Goal: Task Accomplishment & Management: Manage account settings

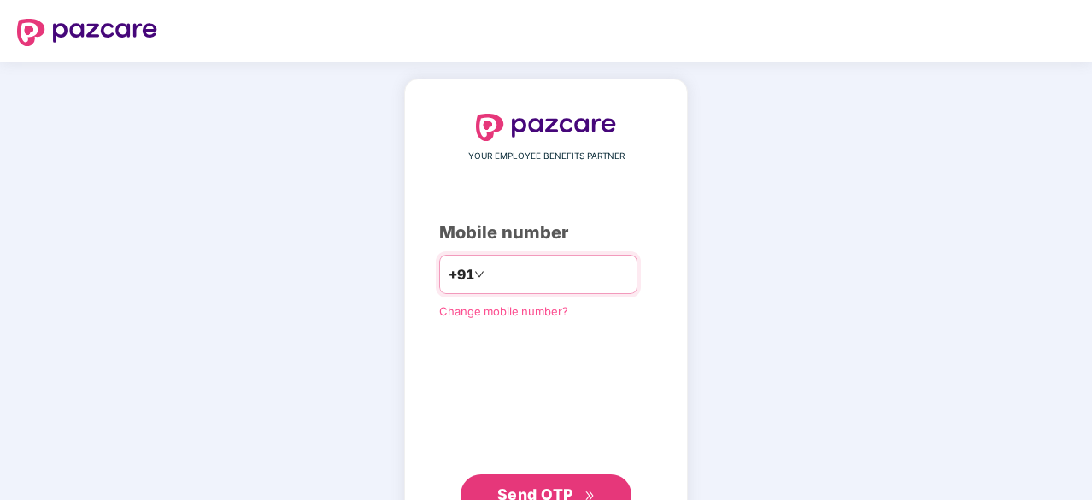
click at [488, 266] on input "number" at bounding box center [558, 274] width 140 height 27
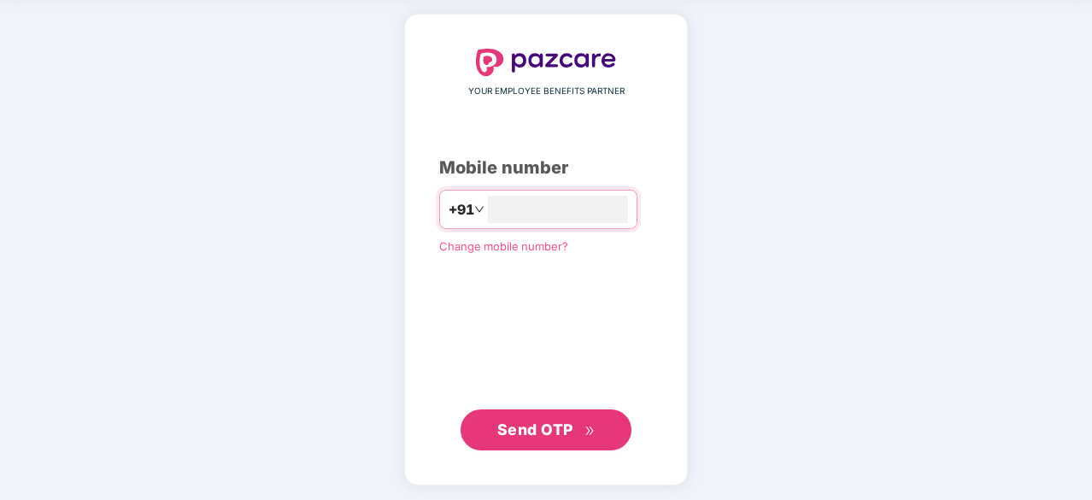
type input "**********"
click at [544, 430] on span "Send OTP" at bounding box center [536, 430] width 76 height 18
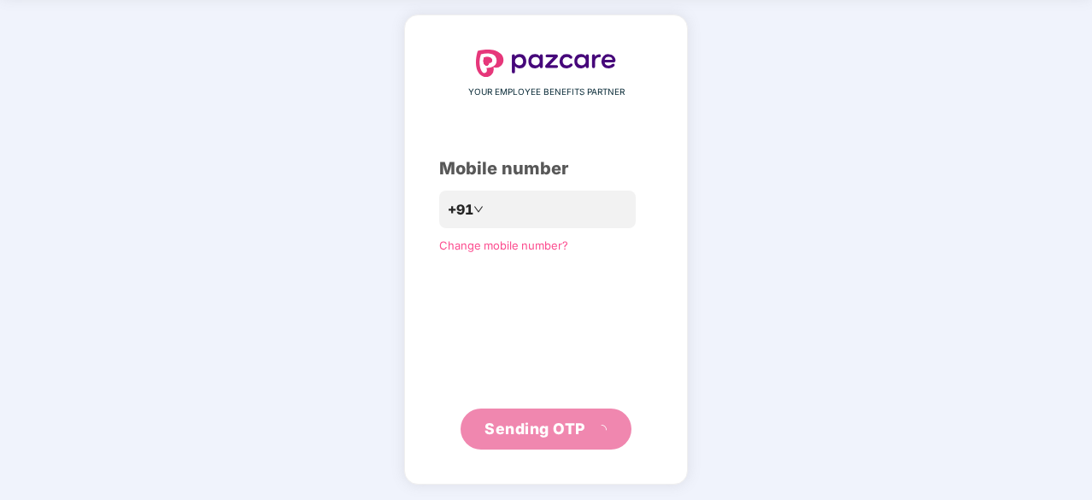
scroll to position [56, 0]
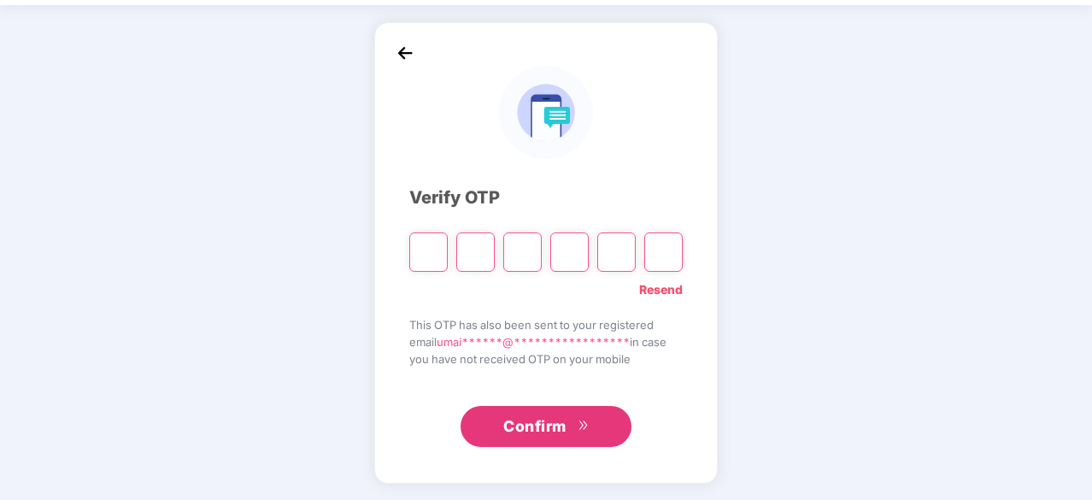
type input "*"
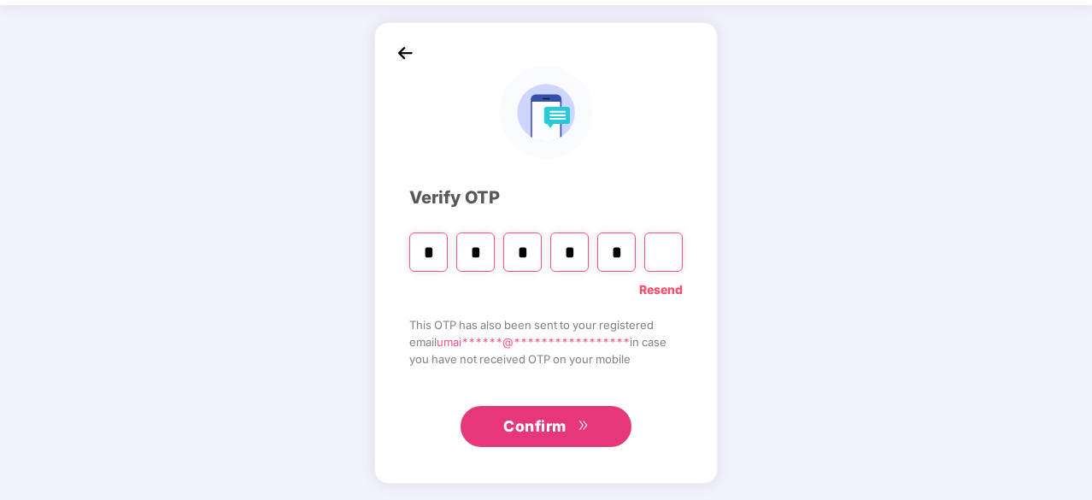
type input "*"
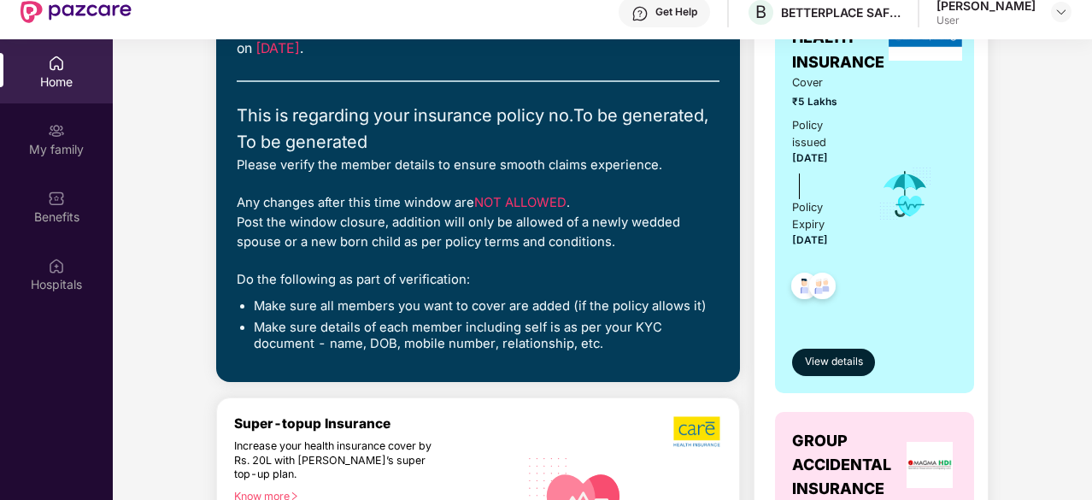
scroll to position [0, 0]
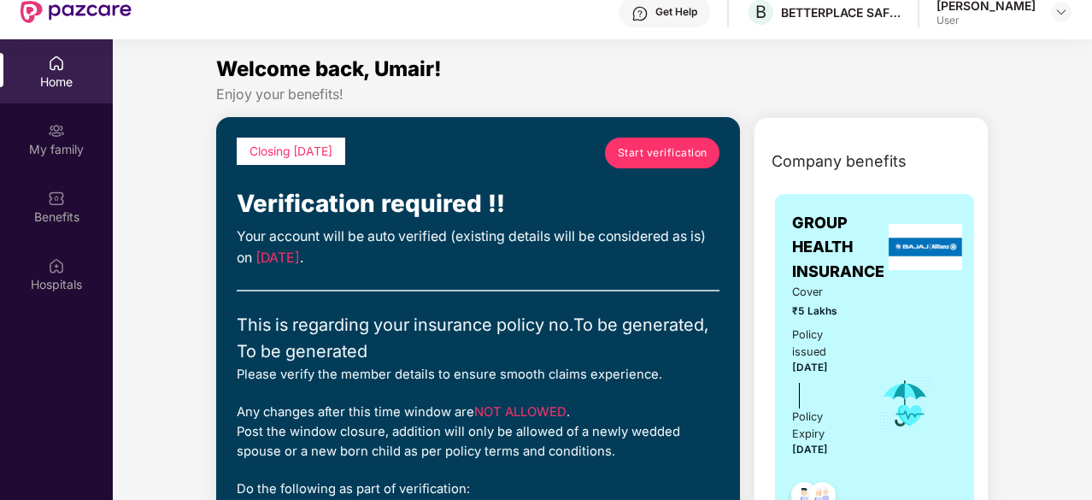
click at [24, 135] on div "My family" at bounding box center [56, 139] width 113 height 64
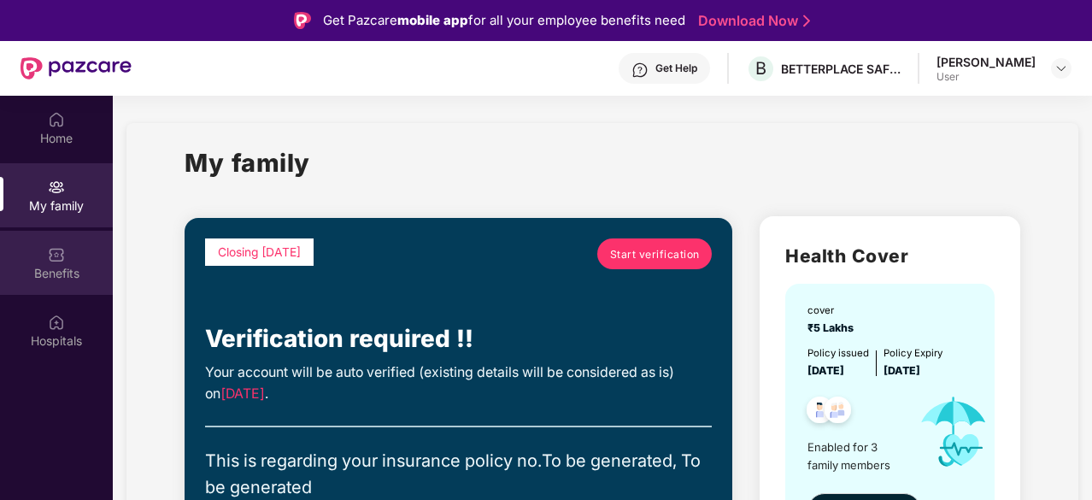
click at [82, 245] on div "Benefits" at bounding box center [56, 263] width 113 height 64
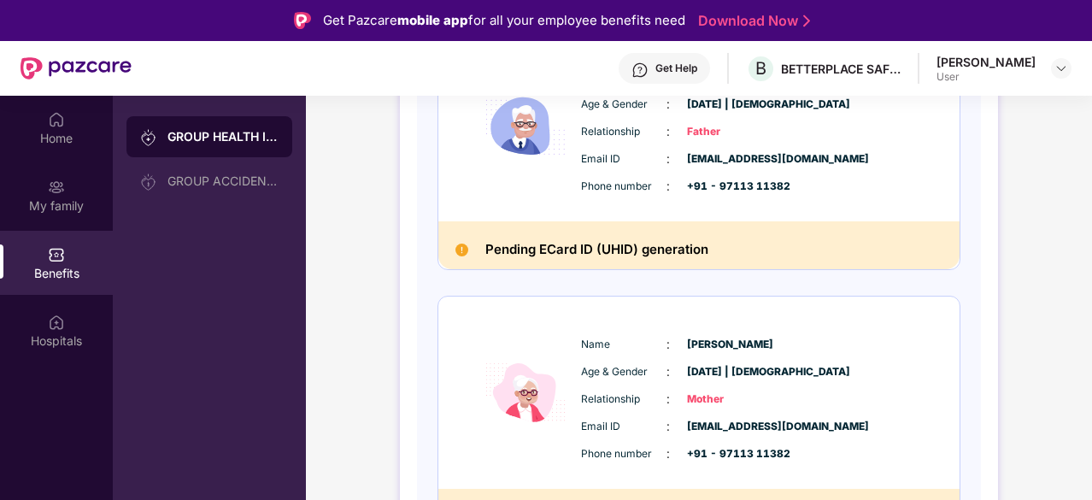
scroll to position [601, 0]
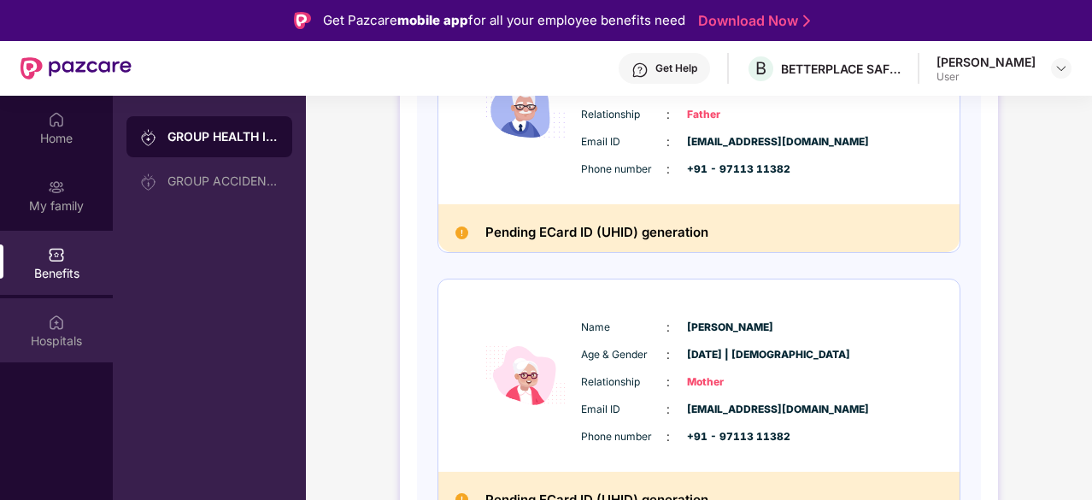
click at [84, 337] on div "Hospitals" at bounding box center [56, 341] width 113 height 17
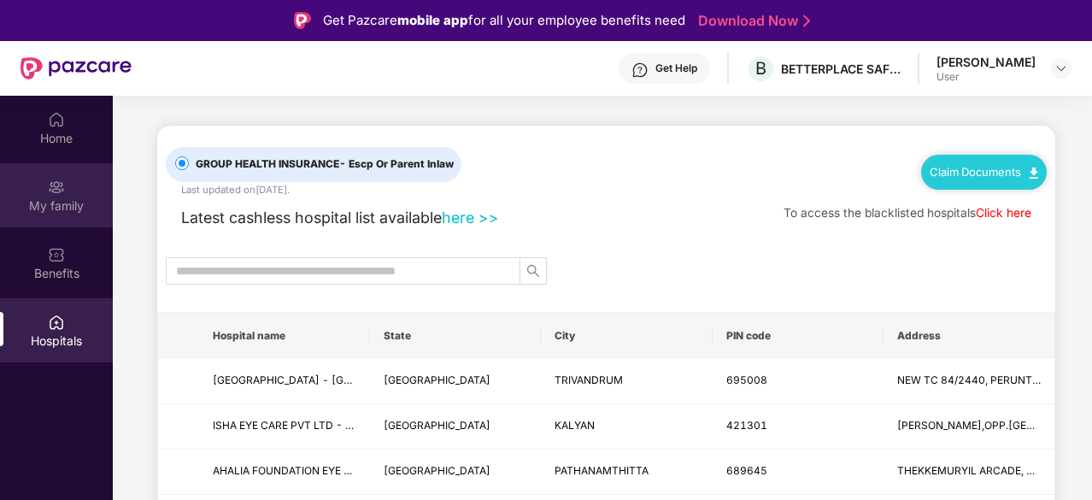
click at [61, 172] on div "My family" at bounding box center [56, 195] width 113 height 64
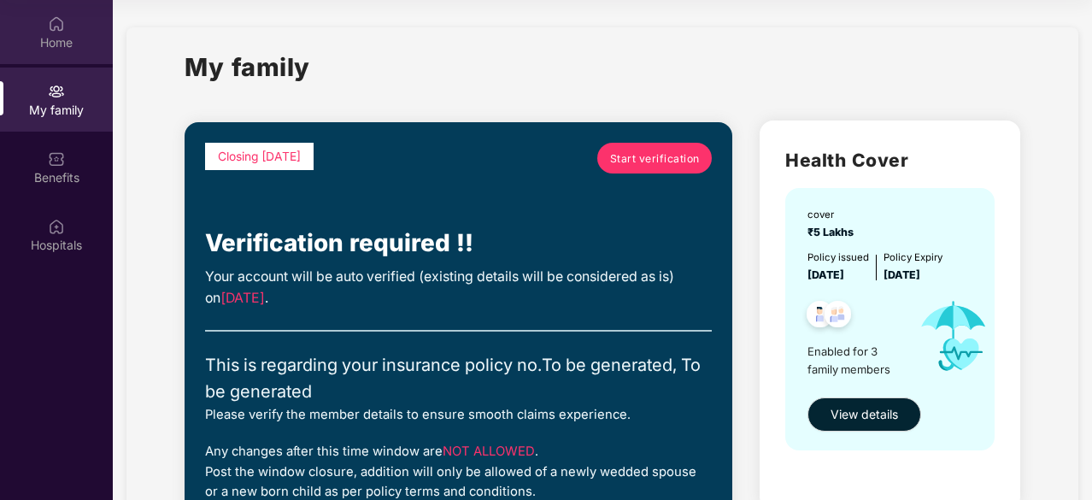
click at [15, 30] on div "Home" at bounding box center [56, 32] width 113 height 64
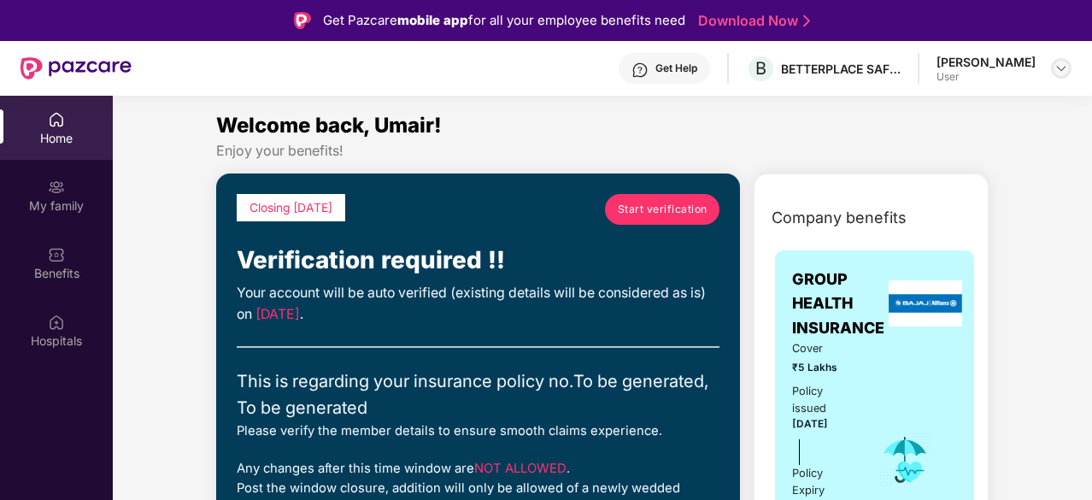
click at [1063, 68] on img at bounding box center [1062, 69] width 14 height 14
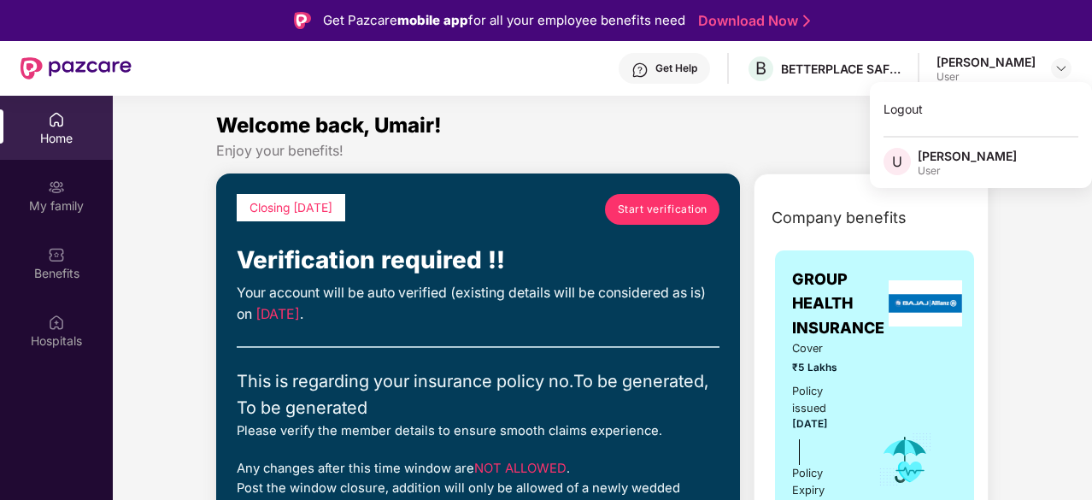
click at [976, 160] on div "[PERSON_NAME]" at bounding box center [967, 156] width 99 height 16
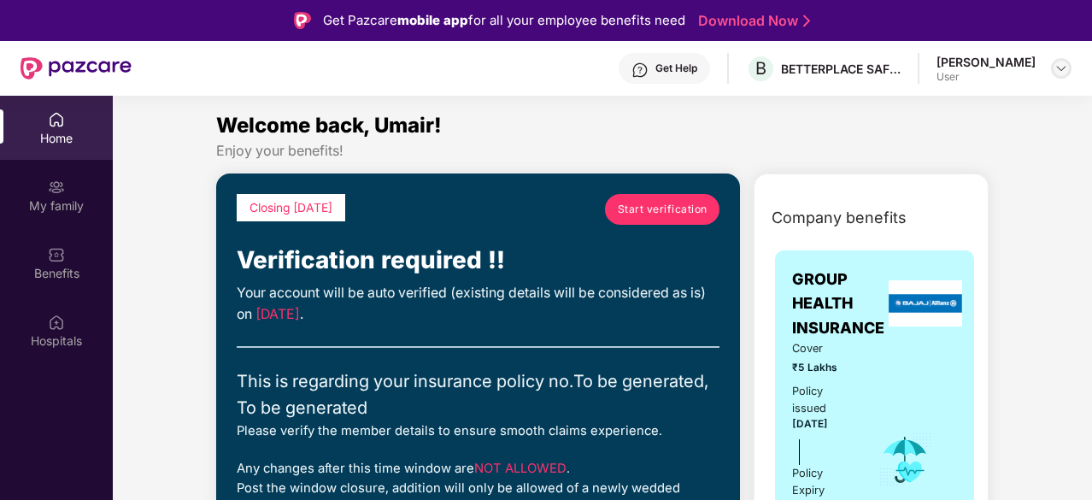
click at [1056, 73] on img at bounding box center [1062, 69] width 14 height 14
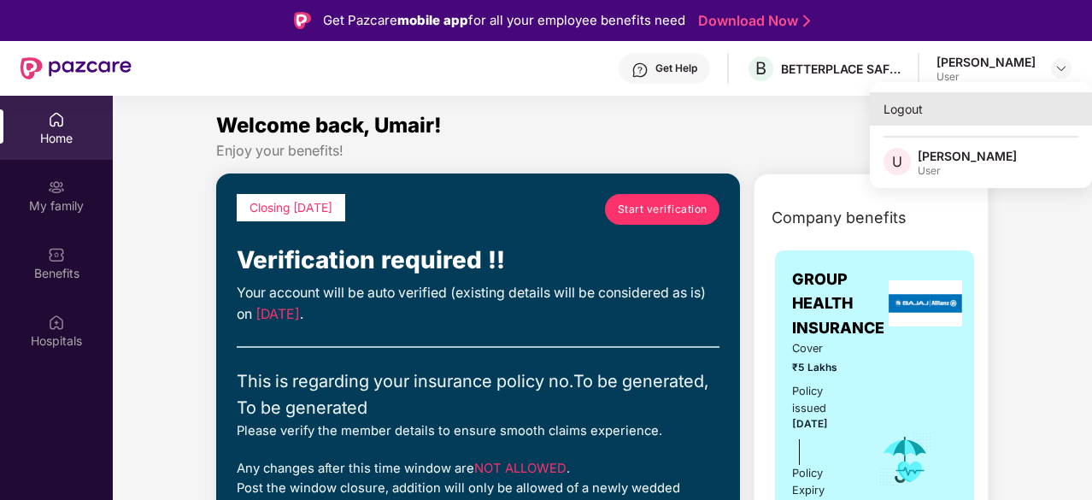
click at [939, 112] on div "Logout" at bounding box center [981, 108] width 222 height 33
